Goal: Go to known website: Go to known website

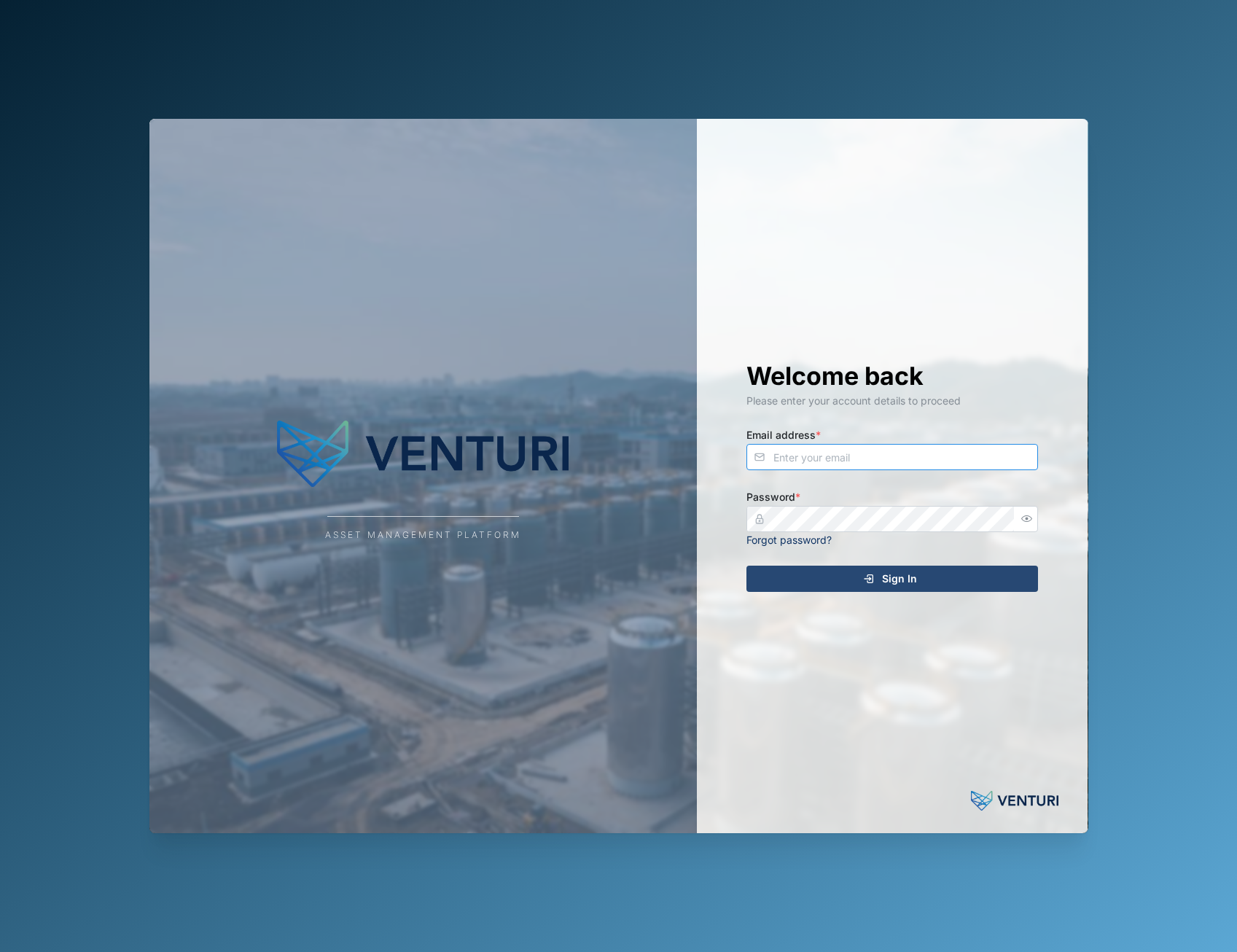
type input "admin@venturi.io"
click at [864, 580] on icon "submit" at bounding box center [868, 579] width 12 height 12
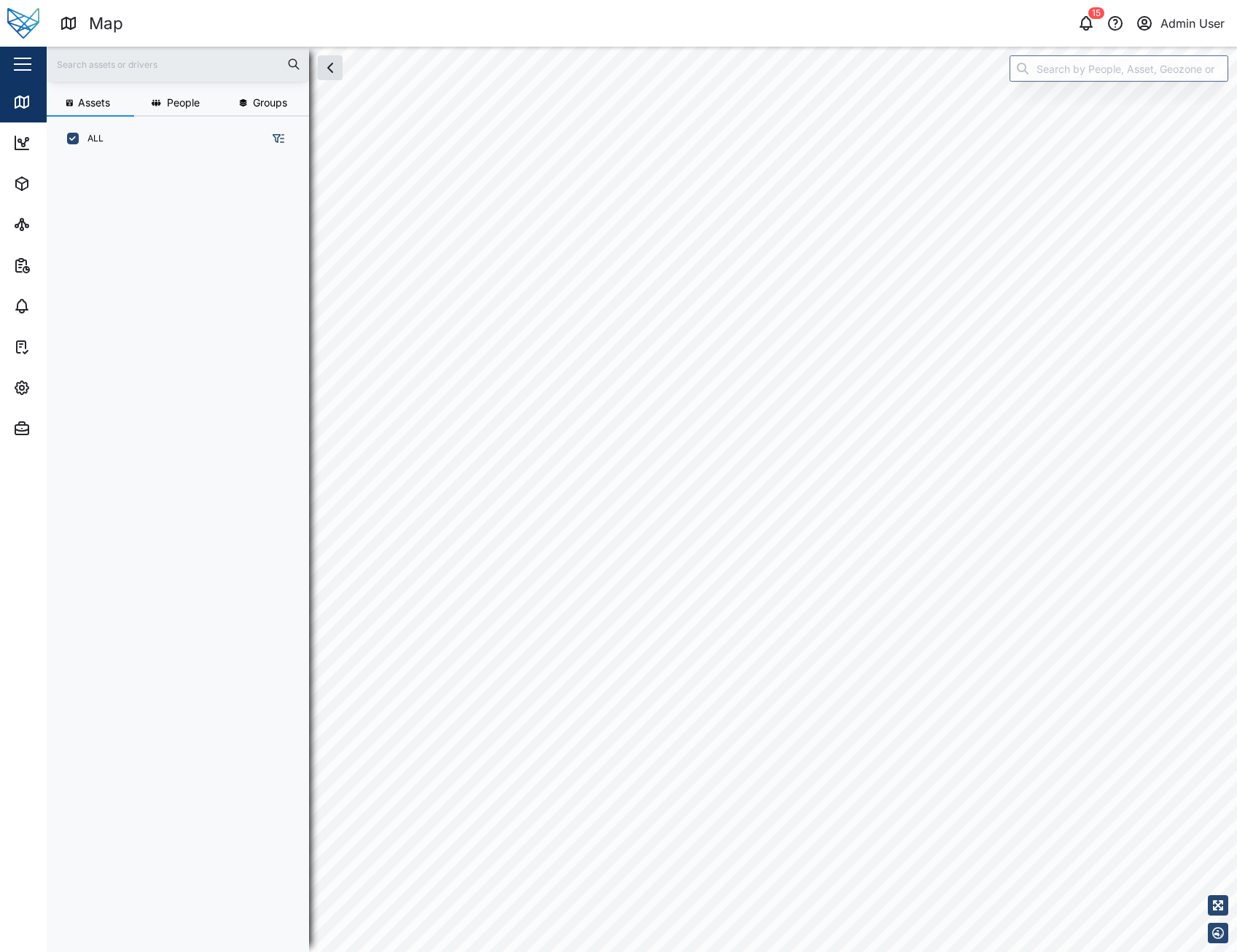
scroll to position [773, 228]
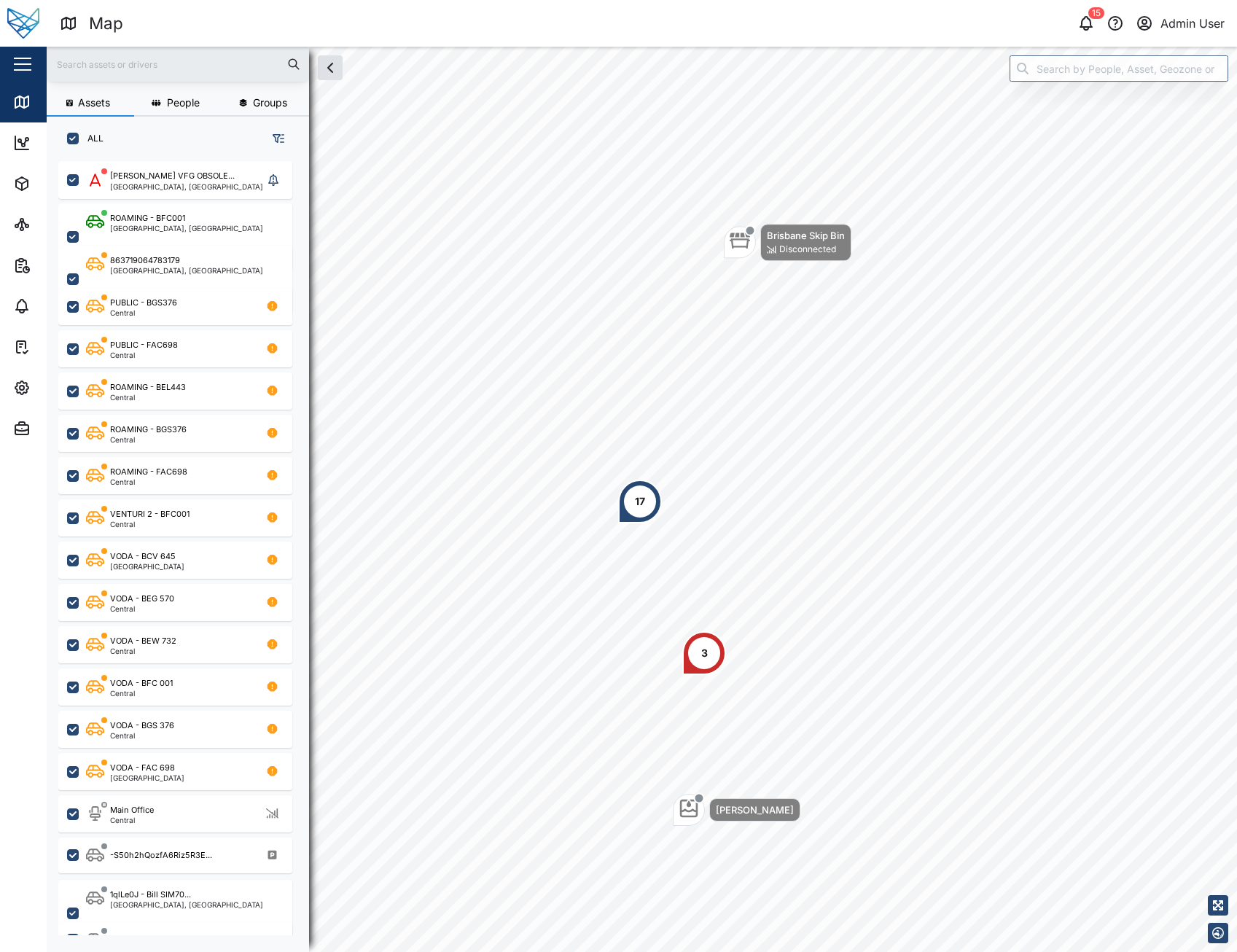
scroll to position [773, 228]
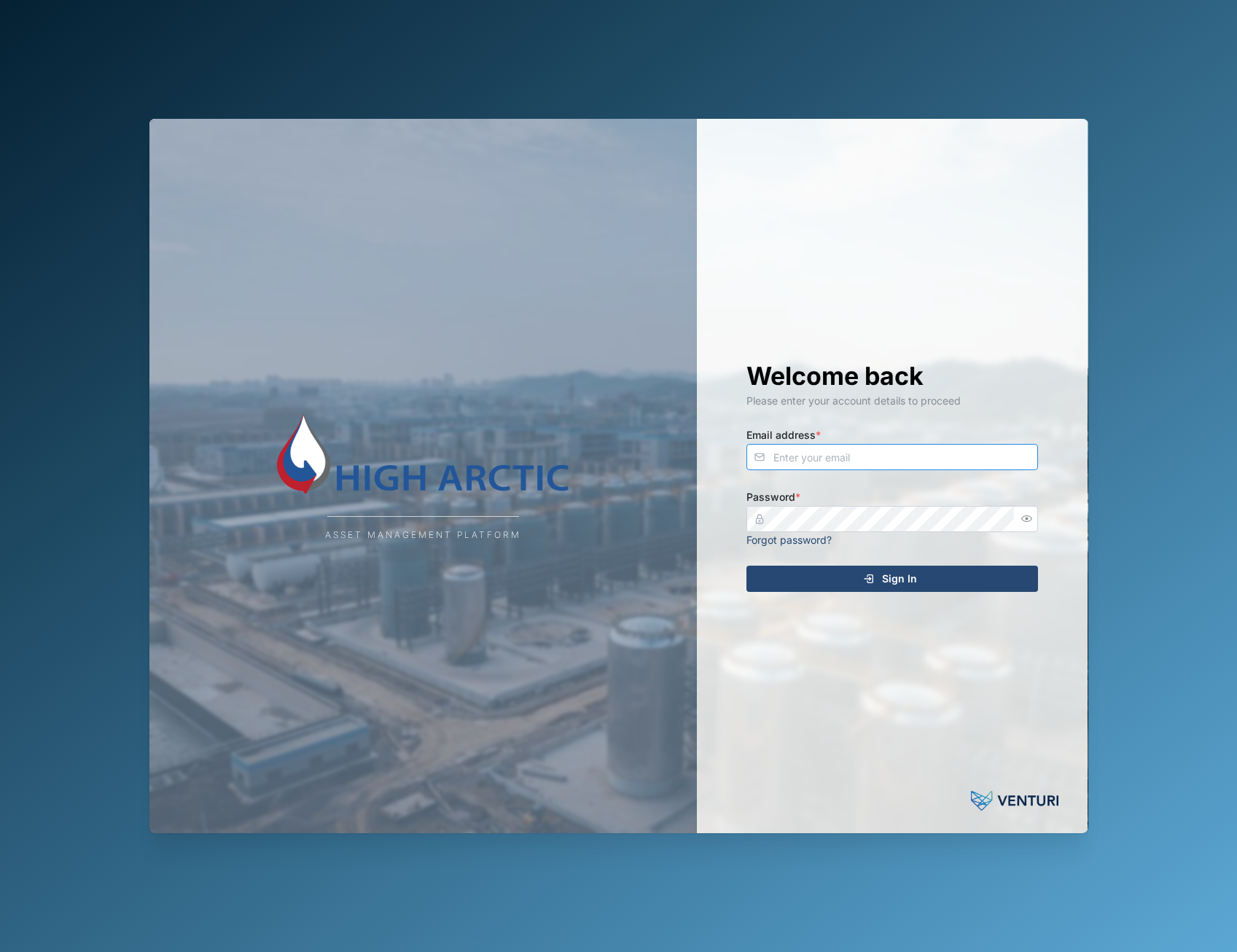
type input "[PERSON_NAME][EMAIL_ADDRESS][DOMAIN_NAME]"
click at [929, 586] on div "Sign In" at bounding box center [890, 578] width 269 height 24
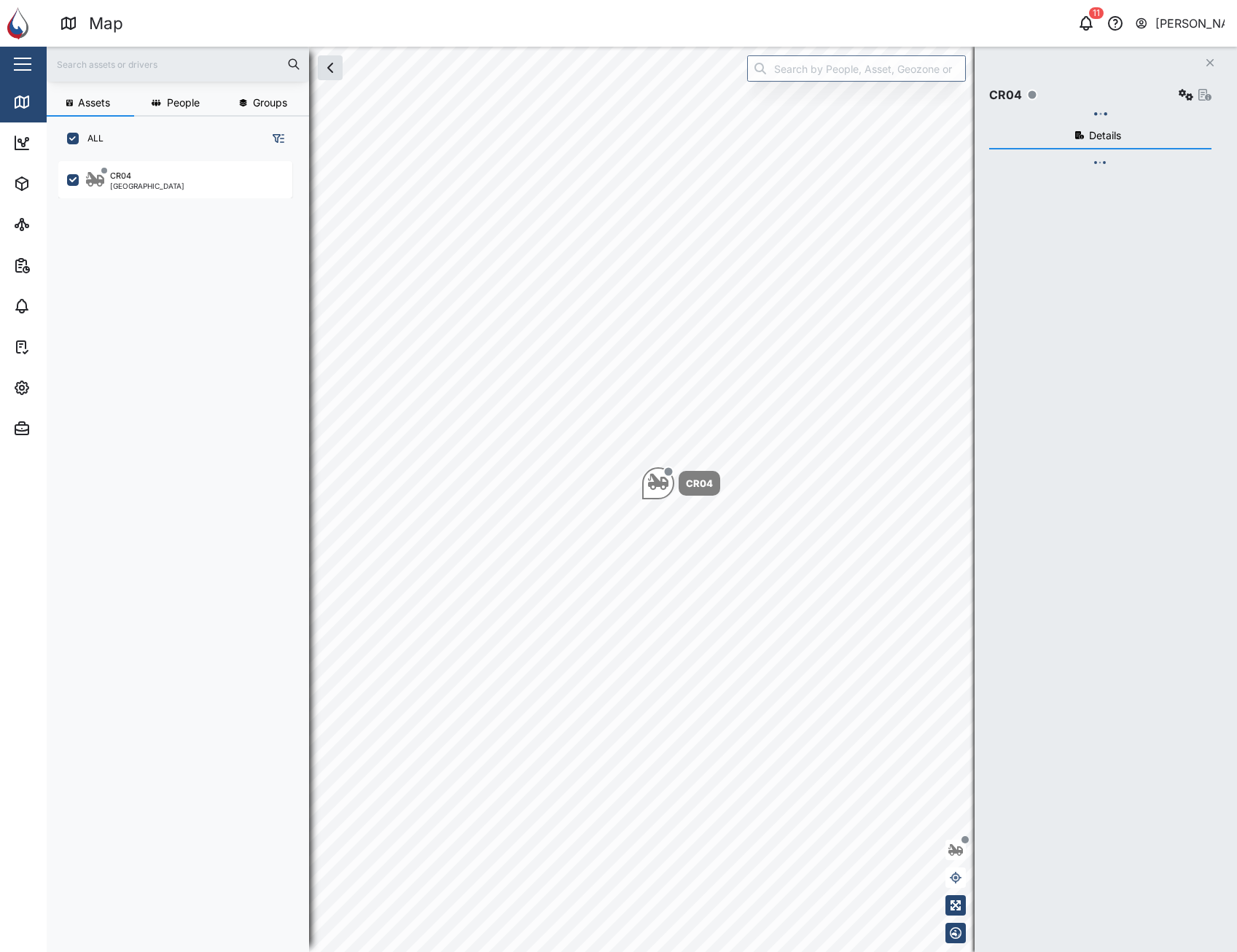
scroll to position [773, 228]
